Goal: Task Accomplishment & Management: Manage account settings

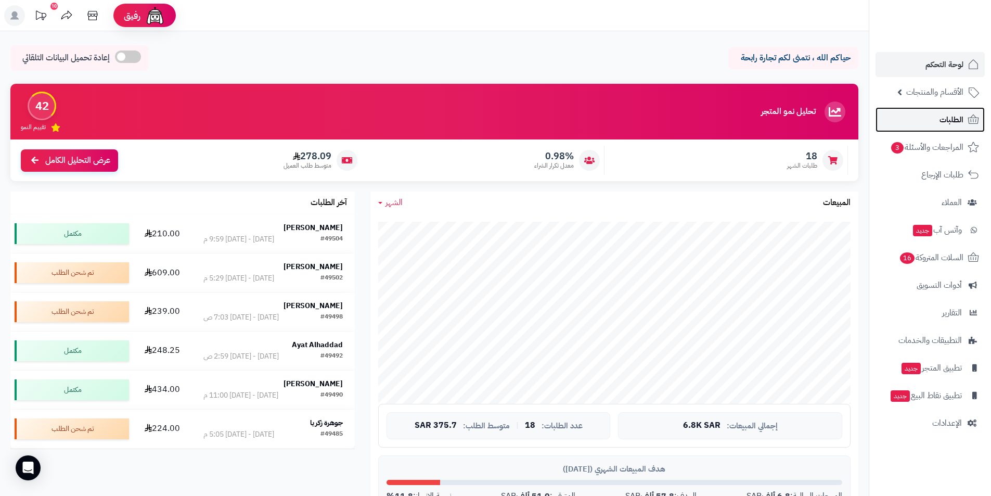
click at [956, 121] on span "الطلبات" at bounding box center [952, 119] width 24 height 15
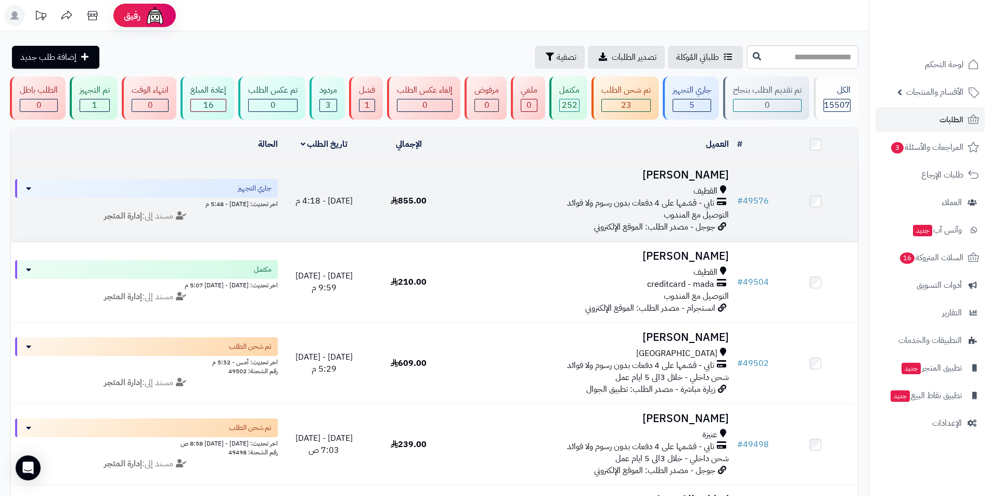
click at [688, 180] on h3 "معصومه الميرزا" at bounding box center [592, 175] width 274 height 12
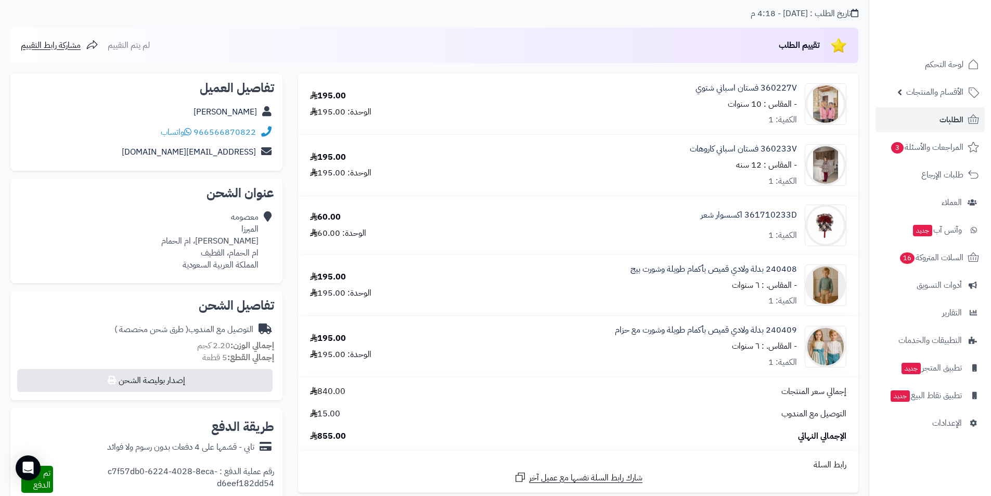
scroll to position [52, 0]
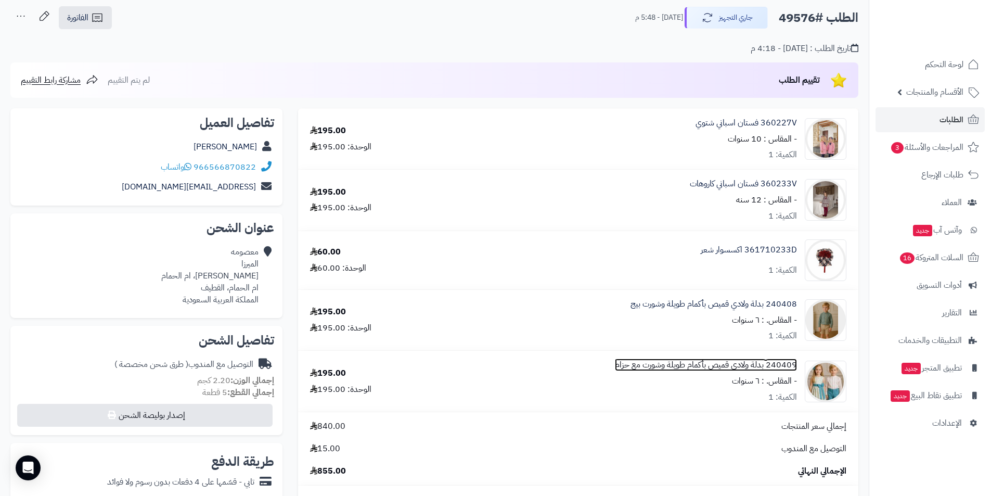
click at [721, 367] on link "240409 بدلة ولادي قميص بأكمام طويلة وشورت مع حزام" at bounding box center [706, 365] width 182 height 12
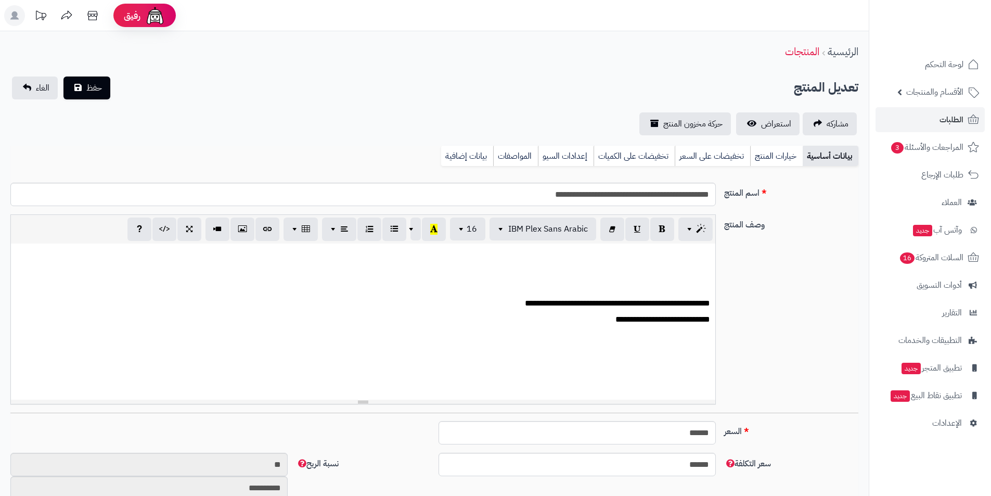
scroll to position [242, 0]
click at [710, 119] on span "حركة مخزون المنتج" at bounding box center [692, 124] width 59 height 12
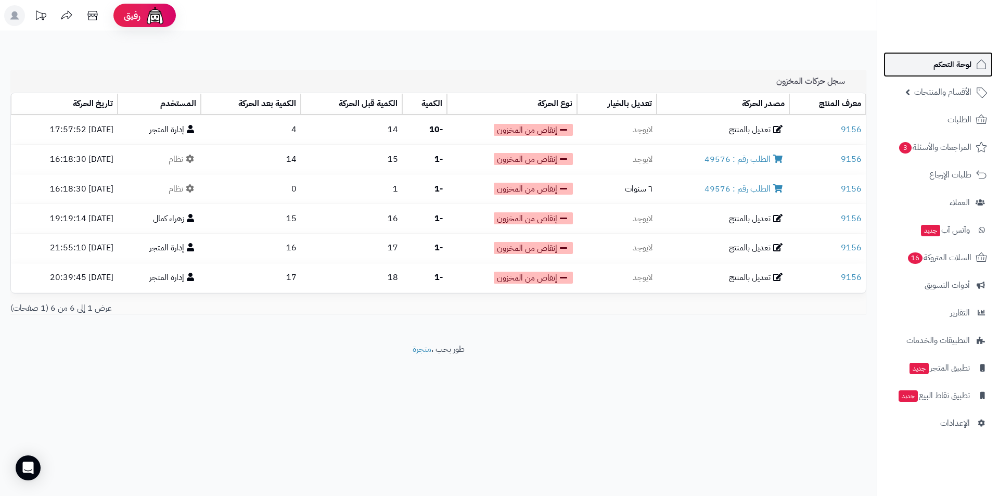
click at [967, 66] on span "لوحة التحكم" at bounding box center [952, 64] width 38 height 15
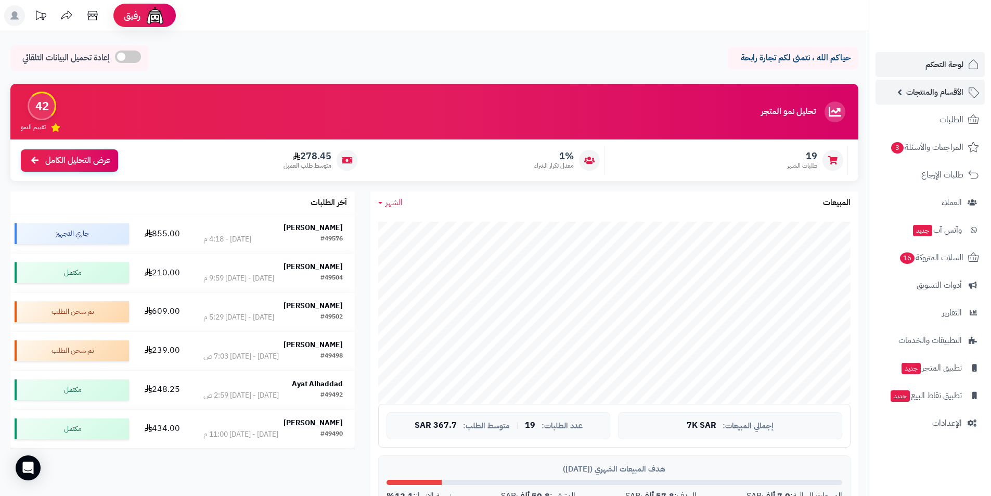
click at [914, 95] on span "الأقسام والمنتجات" at bounding box center [934, 92] width 57 height 15
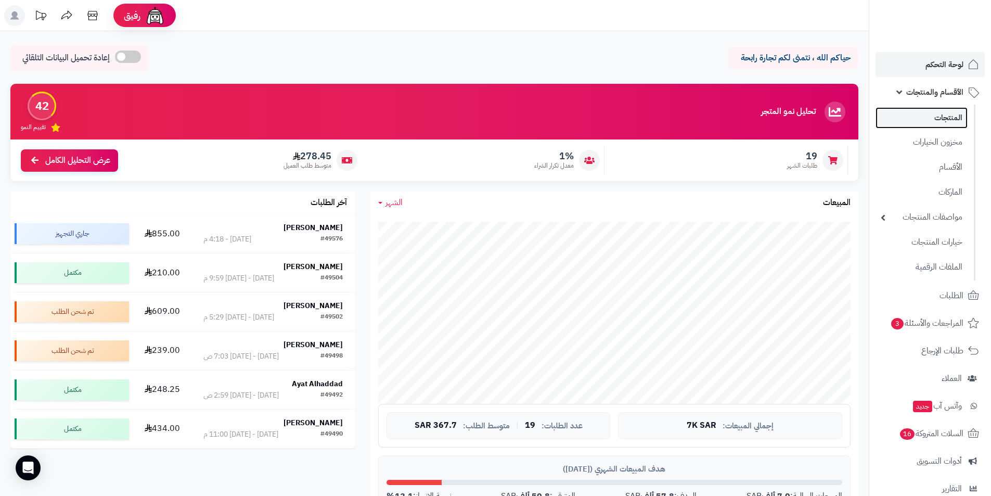
click at [935, 119] on link "المنتجات" at bounding box center [922, 117] width 92 height 21
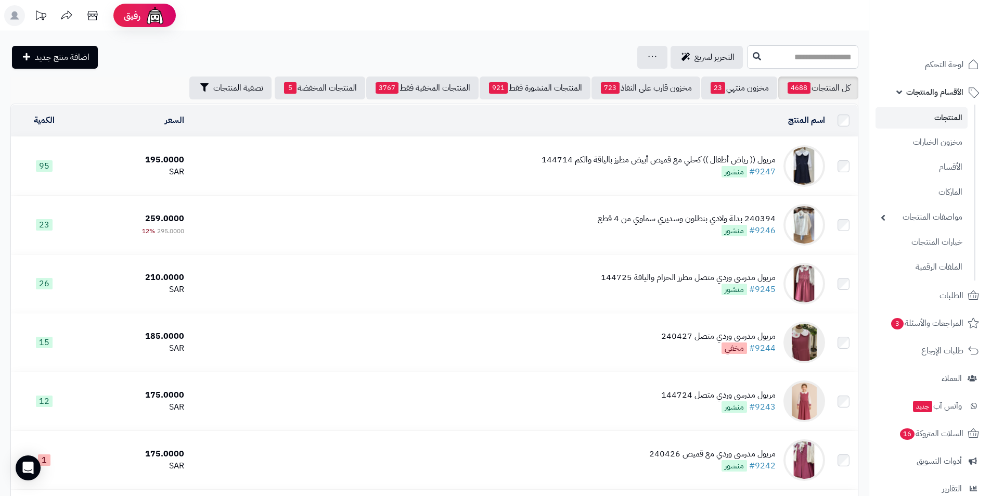
click at [835, 60] on input "text" at bounding box center [802, 56] width 111 height 23
type input "******"
click at [815, 85] on link "240408 بدلة ولادي قميص بأكمام طويلة وشورت بيج" at bounding box center [802, 81] width 111 height 19
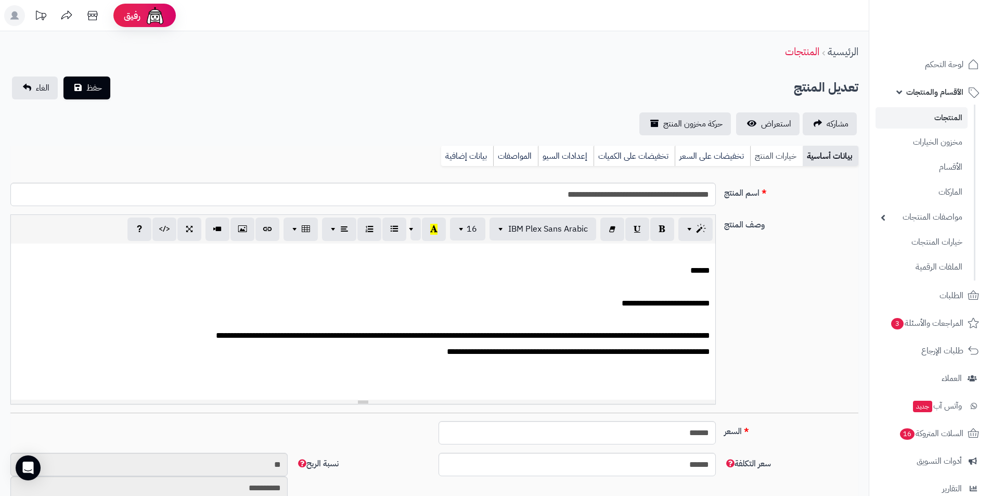
scroll to position [242, 0]
click at [770, 152] on link "خيارات المنتج" at bounding box center [776, 156] width 53 height 21
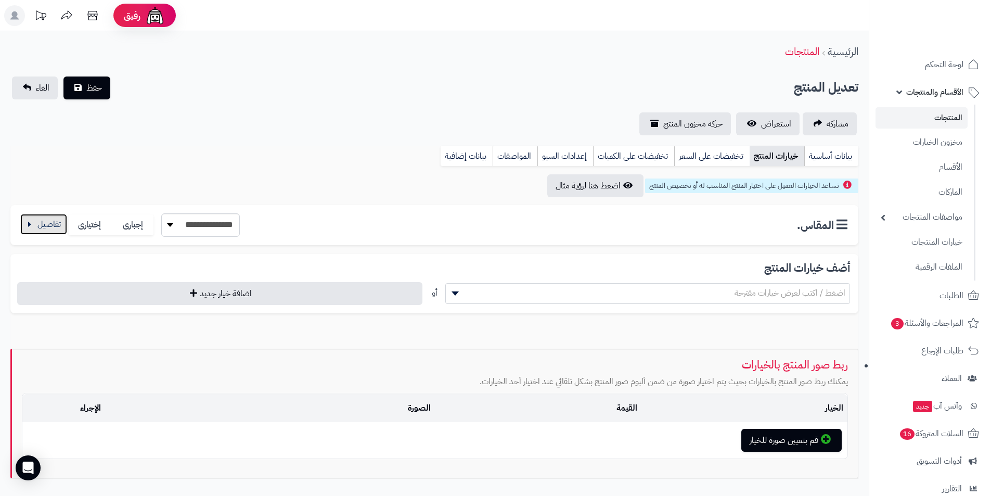
click at [45, 234] on button "button" at bounding box center [43, 224] width 47 height 21
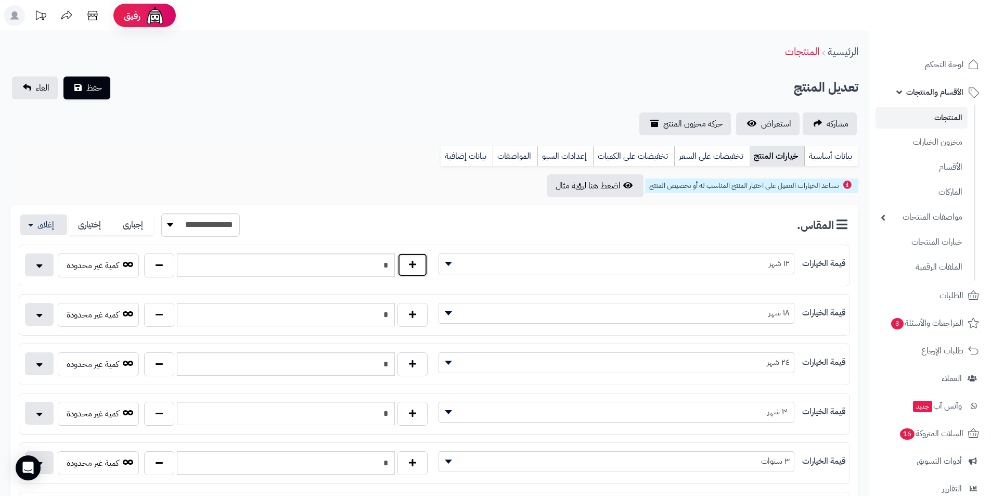
click at [418, 269] on button "button" at bounding box center [412, 265] width 30 height 24
type input "*"
click at [29, 88] on link "الغاء" at bounding box center [35, 87] width 46 height 23
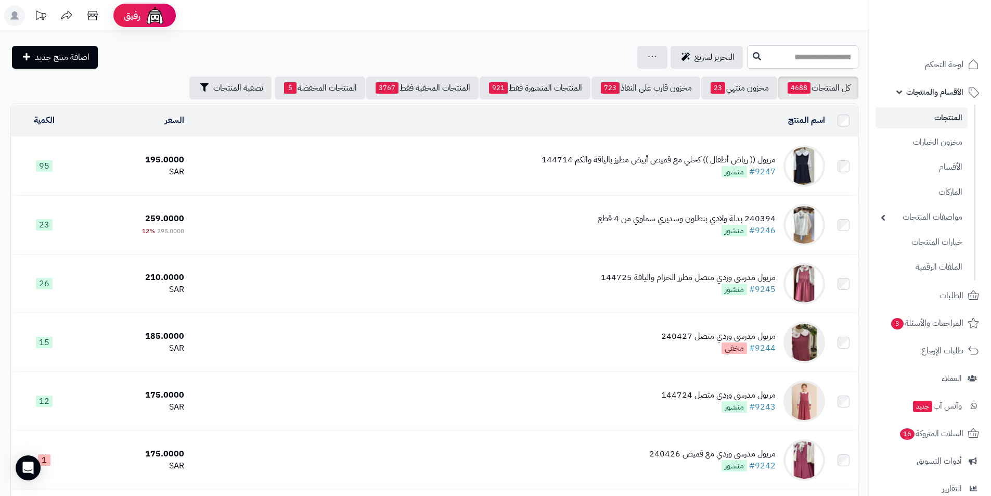
click at [812, 55] on input "text" at bounding box center [802, 56] width 111 height 23
type input "******"
click at [836, 78] on link "240408 بدلة ولادي قميص بأكمام طويلة وشورت بيج" at bounding box center [802, 81] width 111 height 19
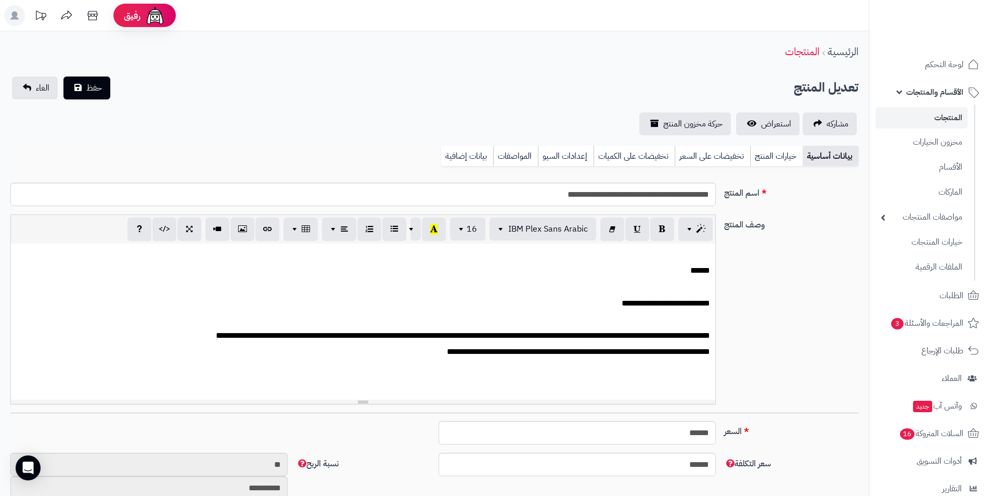
scroll to position [242, 0]
click at [762, 157] on link "خيارات المنتج" at bounding box center [776, 156] width 53 height 21
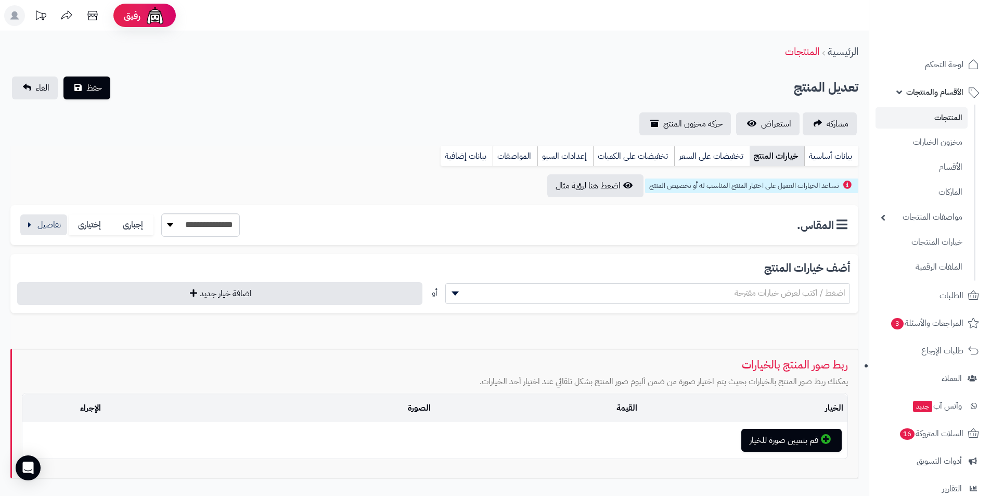
click at [9, 221] on div "**********" at bounding box center [434, 312] width 869 height 333
click at [25, 221] on button "button" at bounding box center [43, 224] width 47 height 21
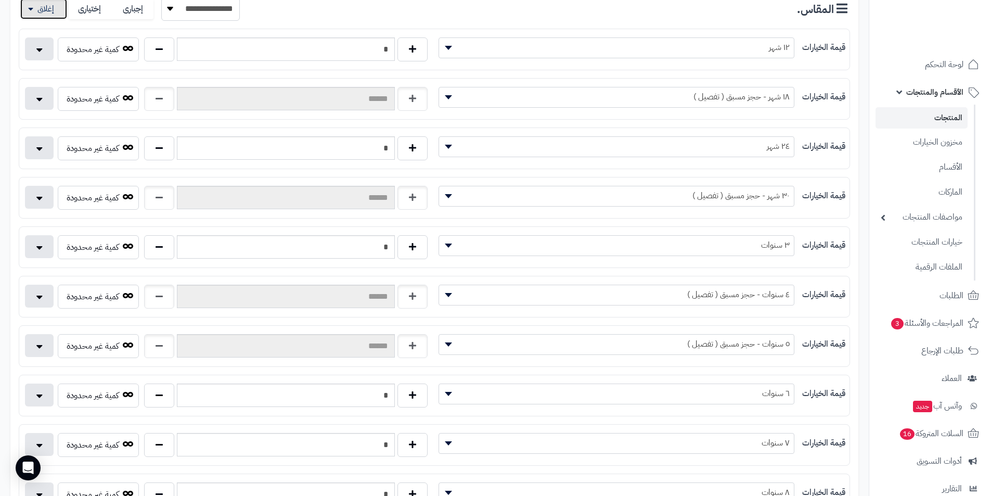
scroll to position [0, 0]
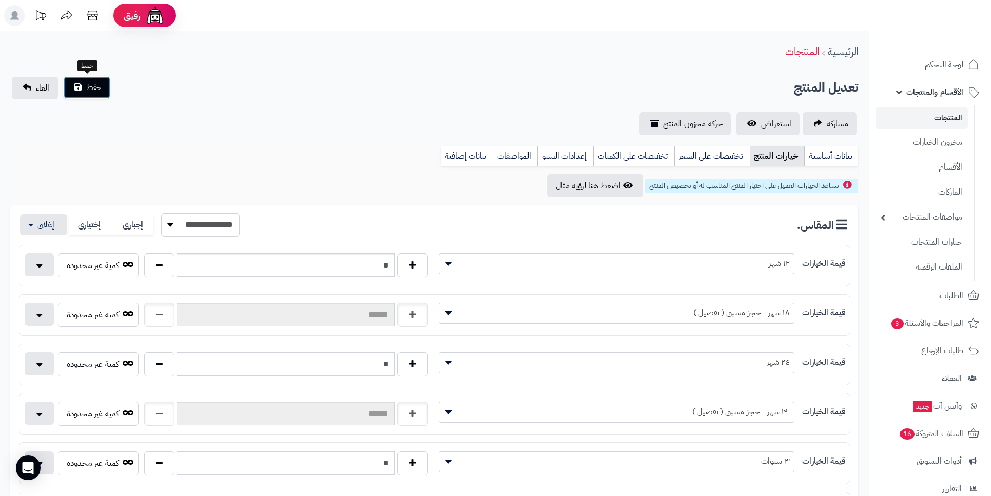
click at [91, 94] on button "حفظ" at bounding box center [86, 87] width 47 height 23
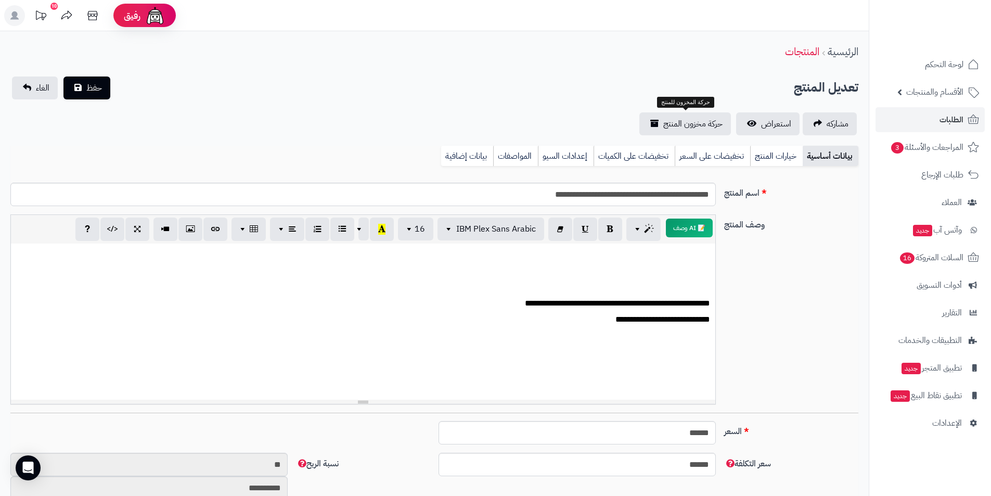
scroll to position [242, 0]
click at [945, 123] on span "الطلبات" at bounding box center [952, 119] width 24 height 15
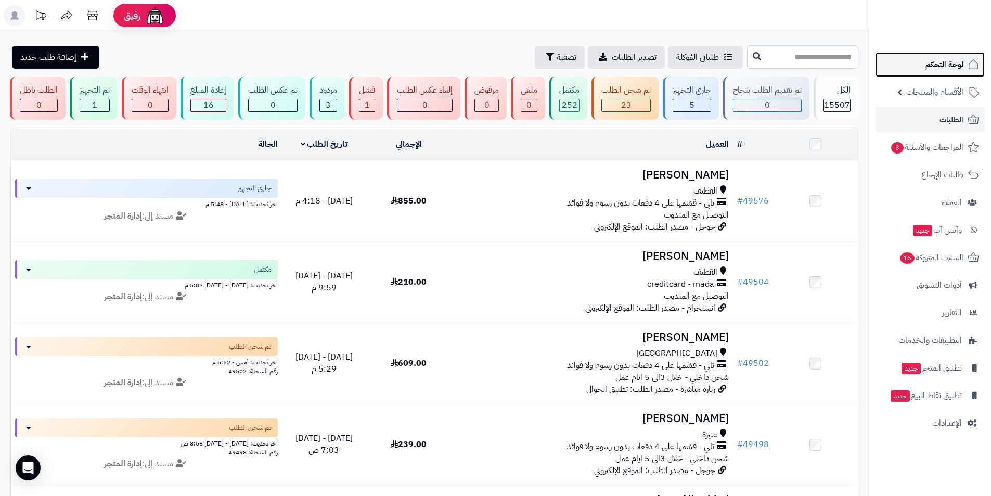
click at [905, 67] on link "لوحة التحكم" at bounding box center [930, 64] width 109 height 25
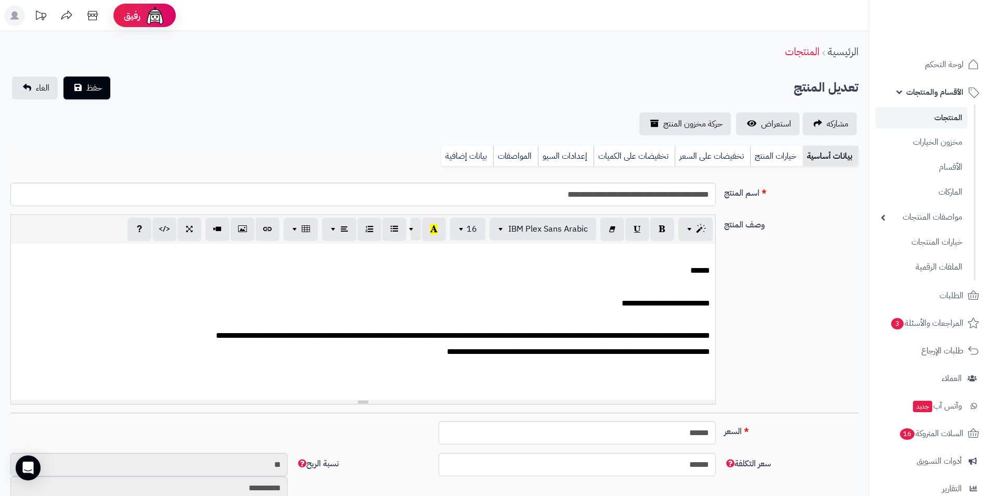
scroll to position [247, 0]
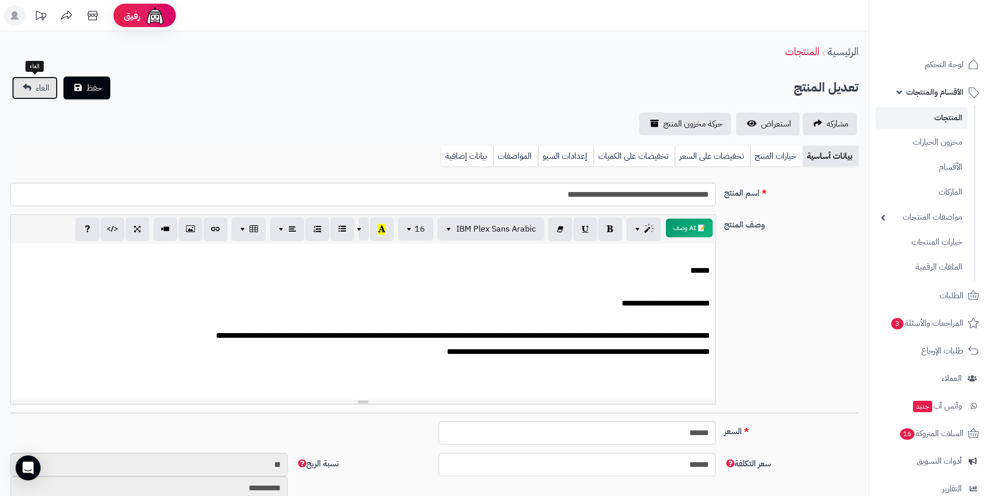
click at [24, 95] on link "الغاء" at bounding box center [35, 87] width 46 height 23
